Goal: Information Seeking & Learning: Learn about a topic

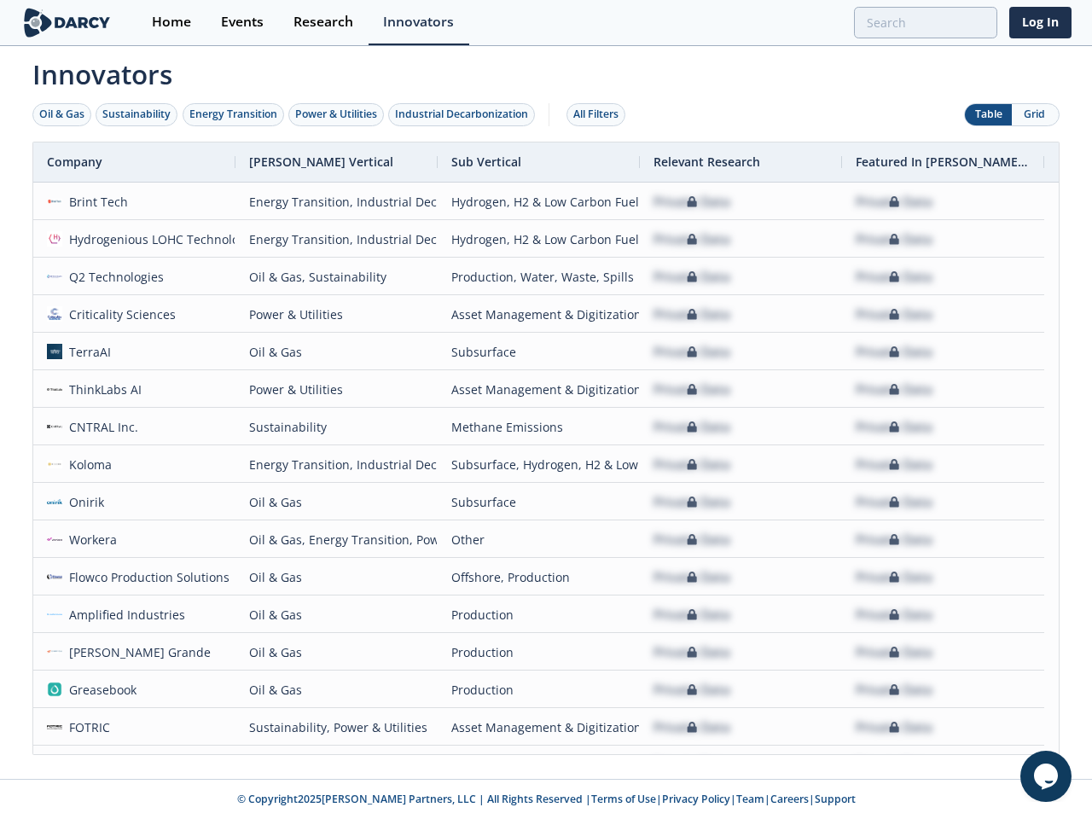
click at [62, 114] on div "Oil & Gas" at bounding box center [61, 114] width 45 height 15
click at [137, 114] on div "Sustainability" at bounding box center [136, 114] width 68 height 15
click at [234, 114] on div "Energy Transition" at bounding box center [233, 114] width 88 height 15
click at [338, 114] on div "Power & Utilities" at bounding box center [336, 114] width 82 height 15
